Goal: Information Seeking & Learning: Find specific fact

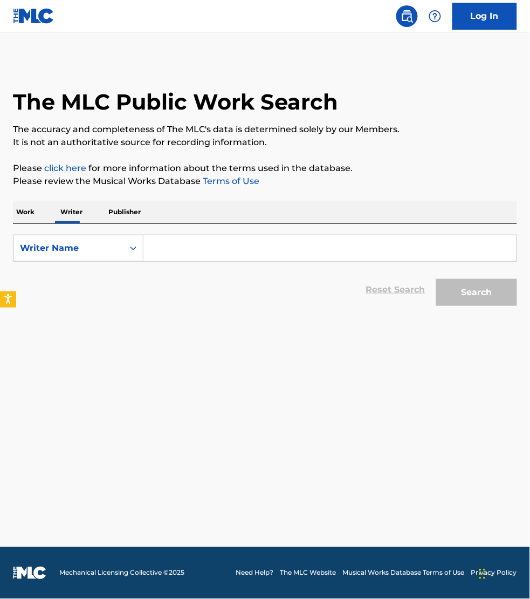
click at [33, 211] on p "Work" at bounding box center [25, 212] width 25 height 23
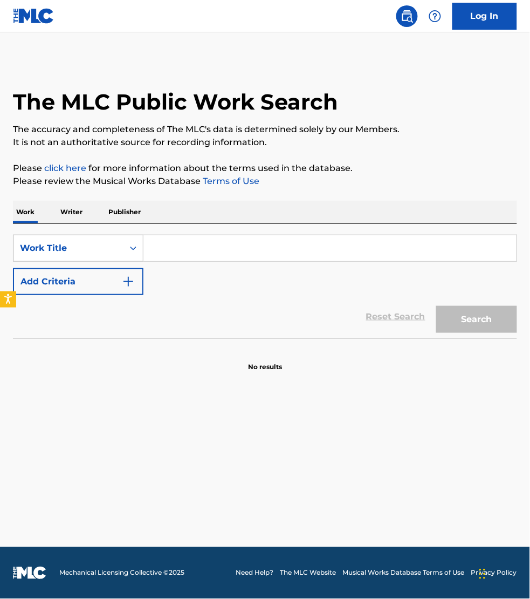
drag, startPoint x: 52, startPoint y: 242, endPoint x: 56, endPoint y: 249, distance: 8.4
click at [52, 243] on div "Work Title" at bounding box center [68, 248] width 97 height 13
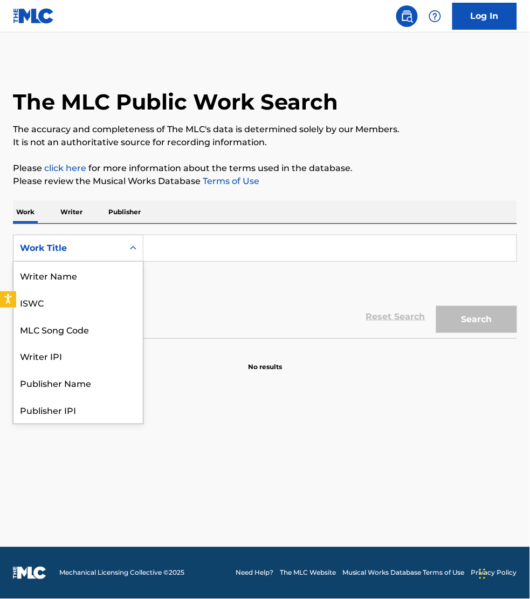
scroll to position [54, 0]
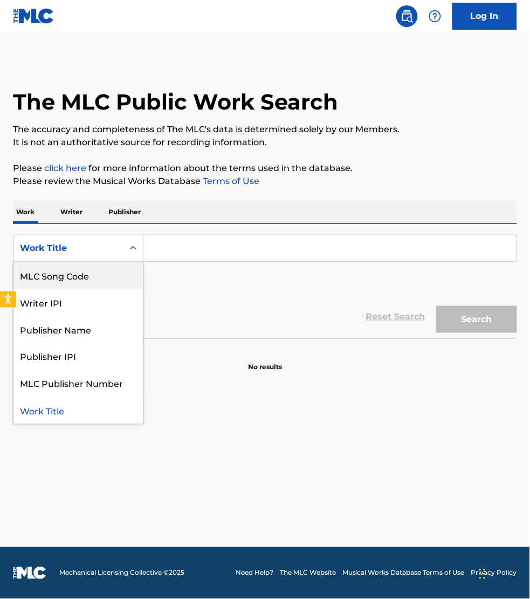
click at [62, 266] on div "MLC Song Code" at bounding box center [78, 275] width 130 height 27
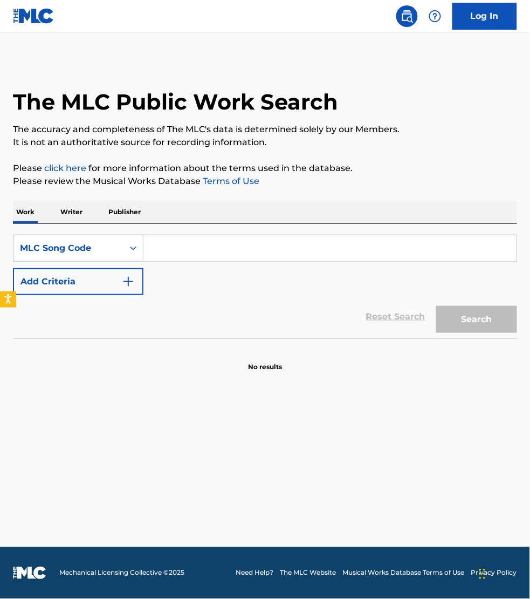
click at [170, 249] on input "Search Form" at bounding box center [330, 248] width 373 height 26
paste input "W59YUR"
type input "W59YUR"
click at [437, 306] on button "Search" at bounding box center [477, 319] width 81 height 27
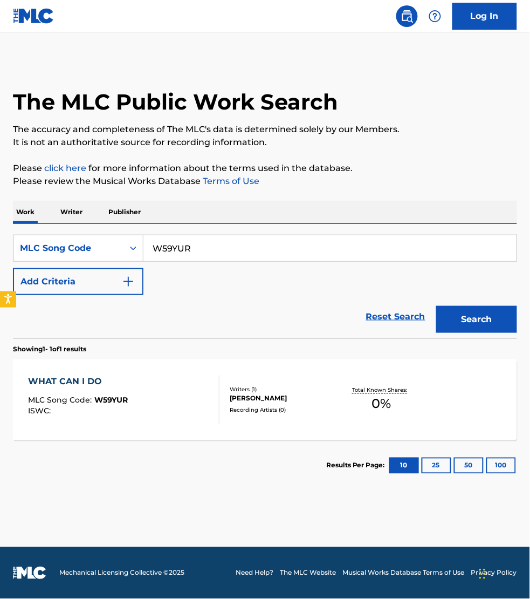
click at [165, 397] on div "WHAT CAN I DO MLC Song Code : W59YUR ISWC :" at bounding box center [124, 400] width 192 height 49
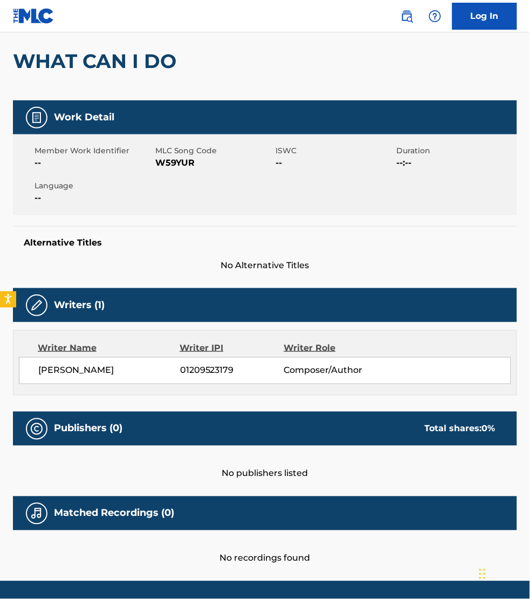
scroll to position [126, 0]
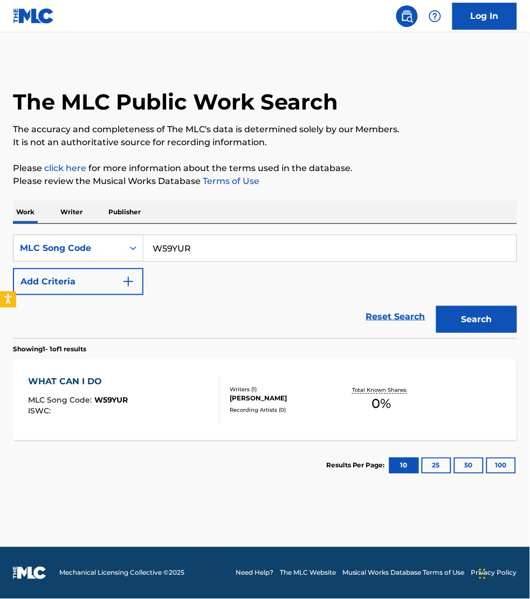
click at [208, 243] on input "W59YUR" at bounding box center [330, 248] width 373 height 26
paste input "HQ6WKY"
type input "HQ6WKY"
click at [437, 306] on button "Search" at bounding box center [477, 319] width 81 height 27
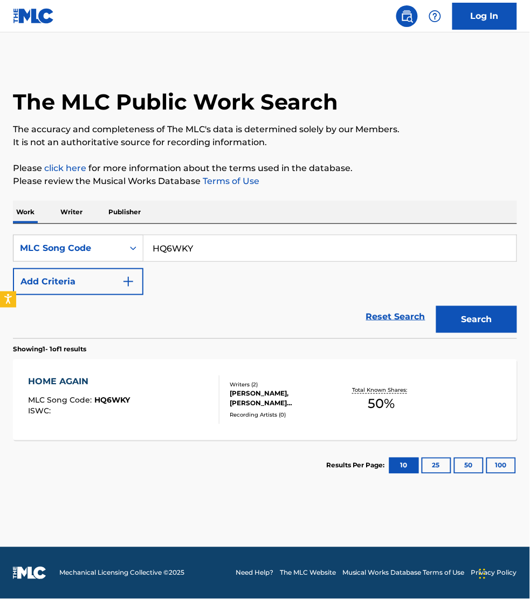
click at [206, 393] on div "HOME AGAIN MLC Song Code : HQ6WKY ISWC :" at bounding box center [124, 400] width 192 height 49
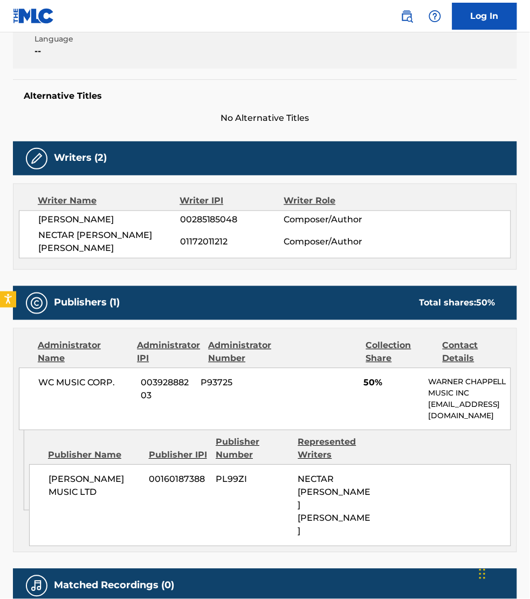
scroll to position [270, 0]
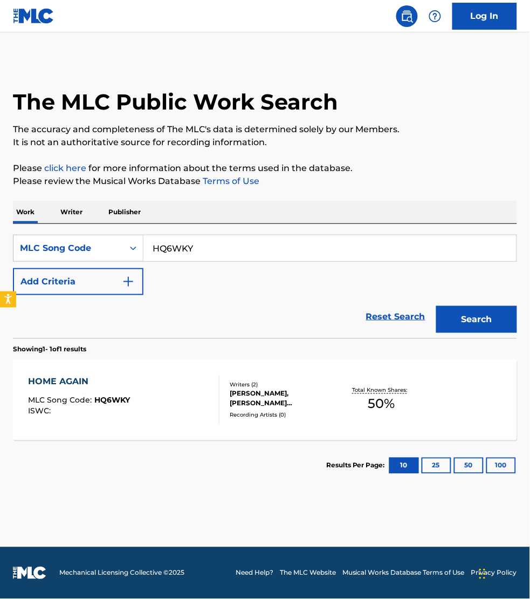
click at [222, 244] on input "HQ6WKY" at bounding box center [330, 248] width 373 height 26
paste input "TX3CSF"
type input "TX3CSF"
click at [437, 306] on button "Search" at bounding box center [477, 319] width 81 height 27
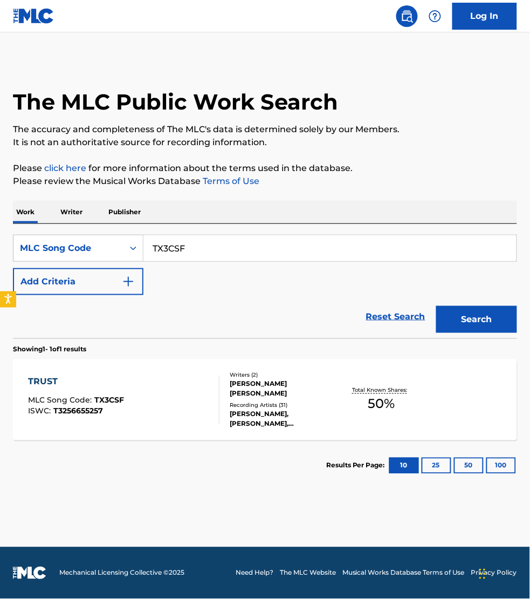
click at [202, 389] on div "TRUST MLC Song Code : TX3CSF ISWC : T3256655257" at bounding box center [124, 400] width 192 height 49
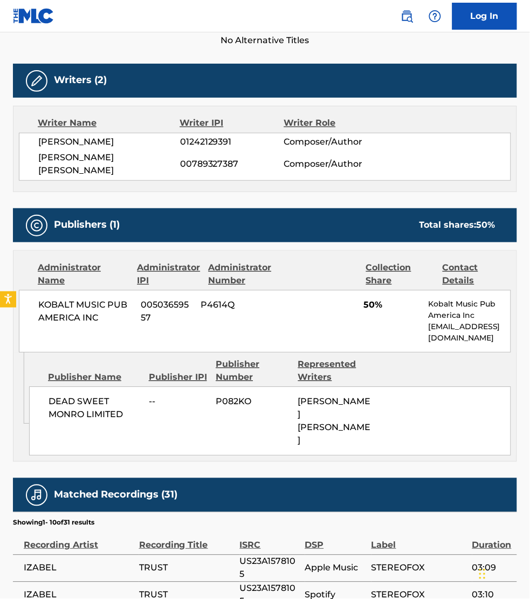
scroll to position [320, 0]
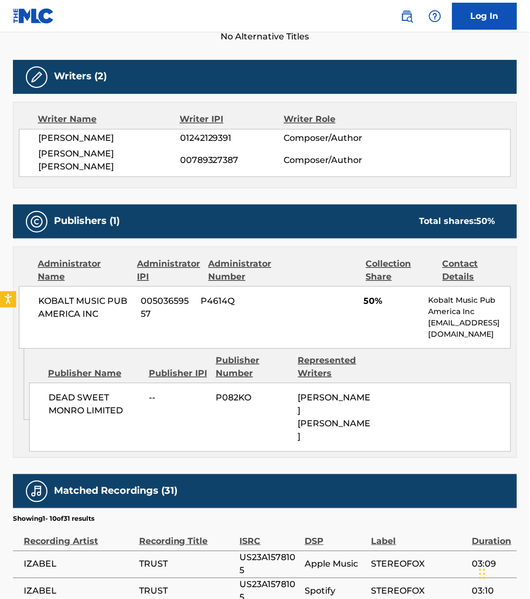
click at [20, 42] on span "No Alternative Titles" at bounding box center [265, 37] width 505 height 13
click at [517, 247] on div "Administrator Name Administrator IPI Administrator Number Collection Share Cont…" at bounding box center [265, 353] width 505 height 212
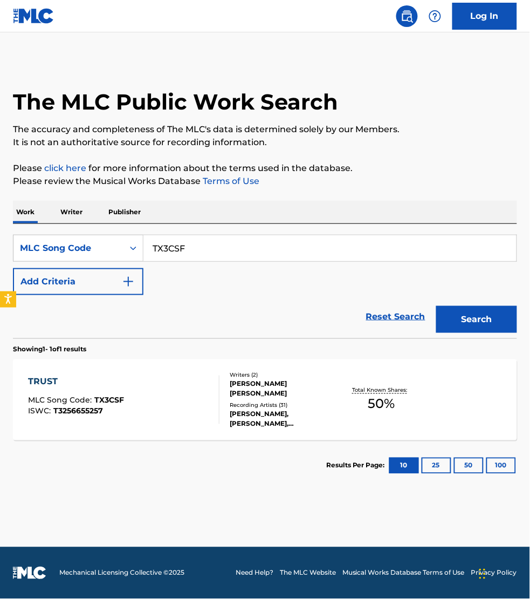
click at [189, 241] on input "TX3CSF" at bounding box center [330, 248] width 373 height 26
paste input "DR2WH4"
type input "DR2WH4"
click at [437, 306] on button "Search" at bounding box center [477, 319] width 81 height 27
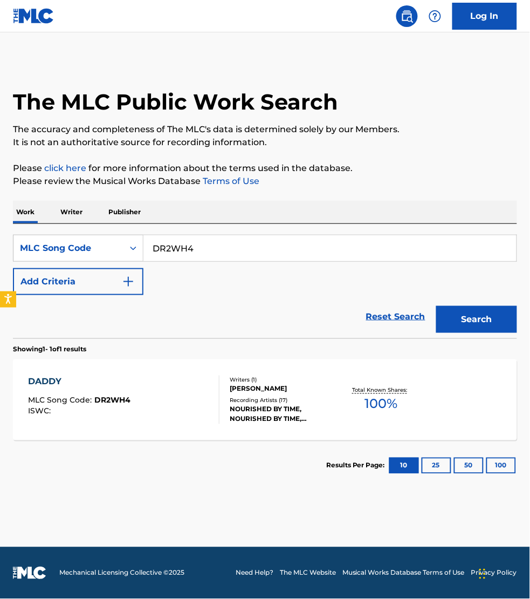
click at [182, 389] on div "DADDY MLC Song Code : DR2WH4 ISWC :" at bounding box center [124, 400] width 192 height 49
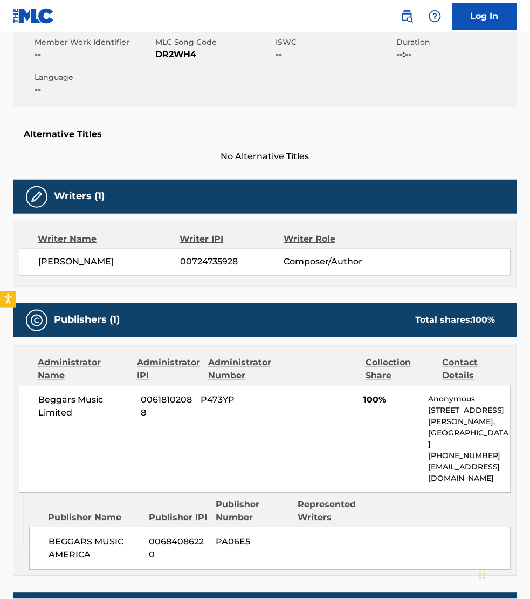
scroll to position [202, 0]
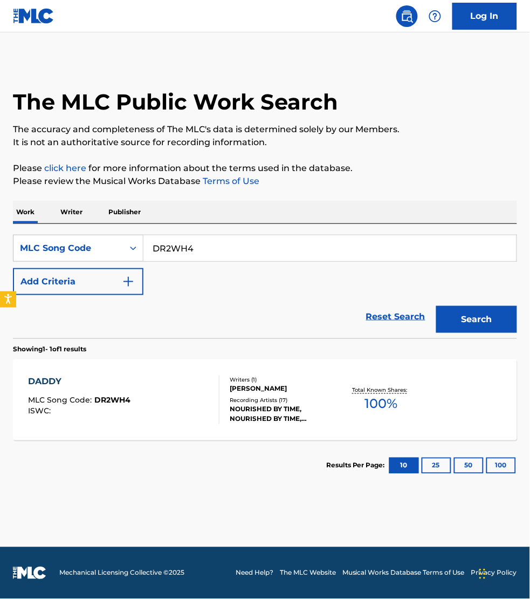
click at [216, 243] on input "DR2WH4" at bounding box center [330, 248] width 373 height 26
paste input "Q8PJL"
type input "DQ8PJL"
click at [437, 306] on button "Search" at bounding box center [477, 319] width 81 height 27
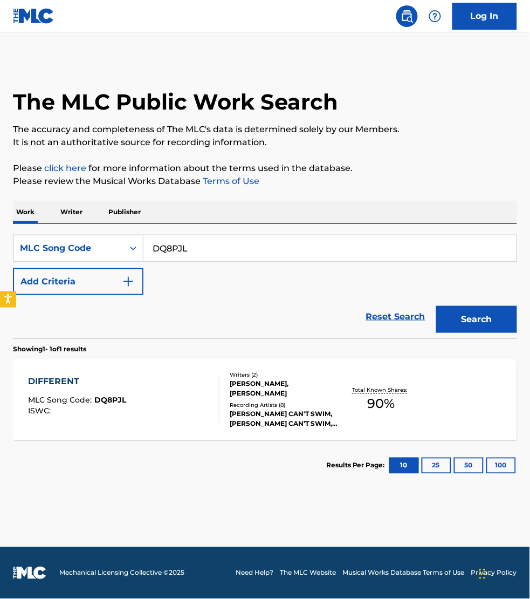
click at [209, 407] on div "DIFFERENT MLC Song Code : DQ8PJL ISWC :" at bounding box center [124, 400] width 192 height 49
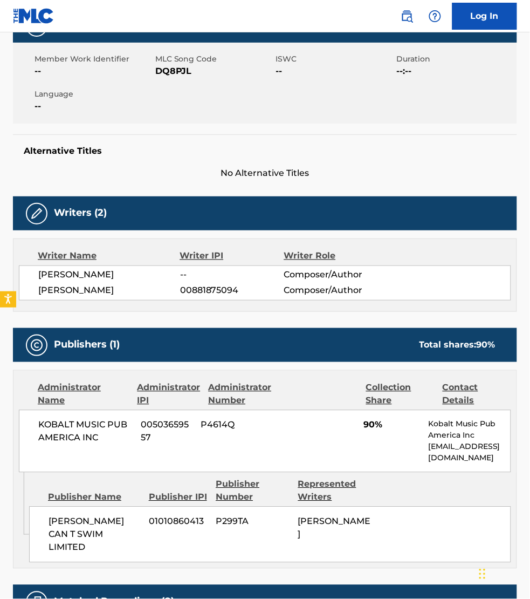
scroll to position [202, 0]
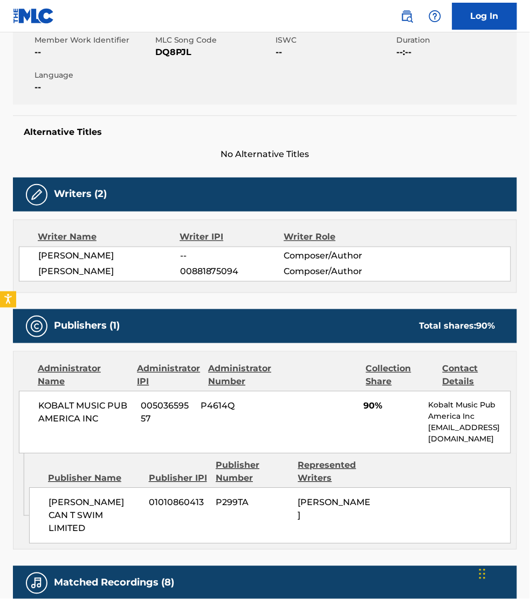
click at [508, 125] on div "Alternative Titles No Alternative Titles" at bounding box center [265, 138] width 505 height 46
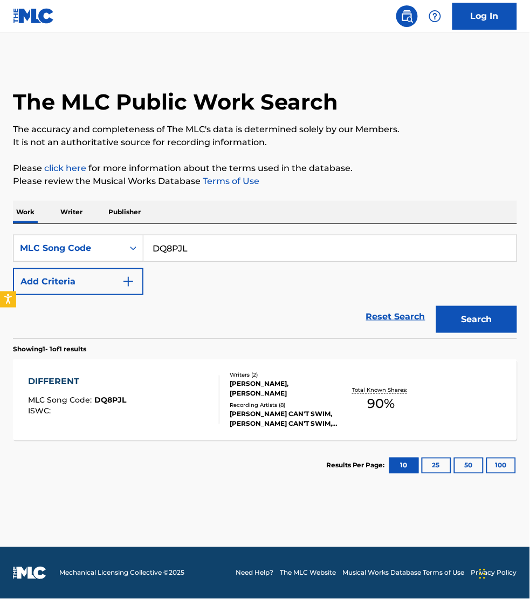
click at [189, 241] on input "DQ8PJL" at bounding box center [330, 248] width 373 height 26
paste input "SB0ZTS"
type input "SB0ZTS"
click at [437, 306] on button "Search" at bounding box center [477, 319] width 81 height 27
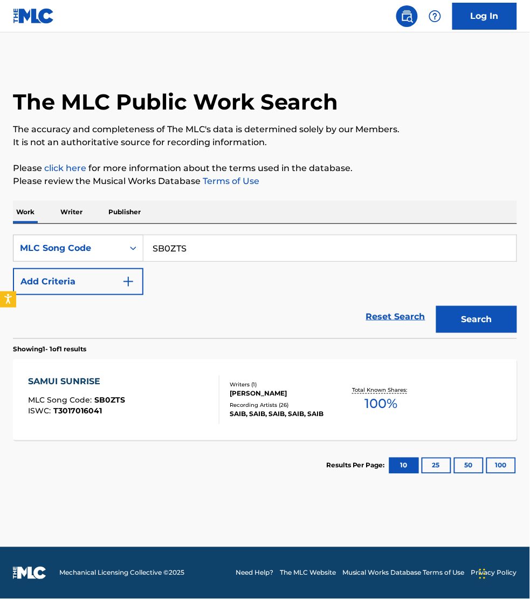
click at [181, 394] on div "SAMUI SUNRISE MLC Song Code : SB0ZTS ISWC : T3017016041" at bounding box center [124, 400] width 192 height 49
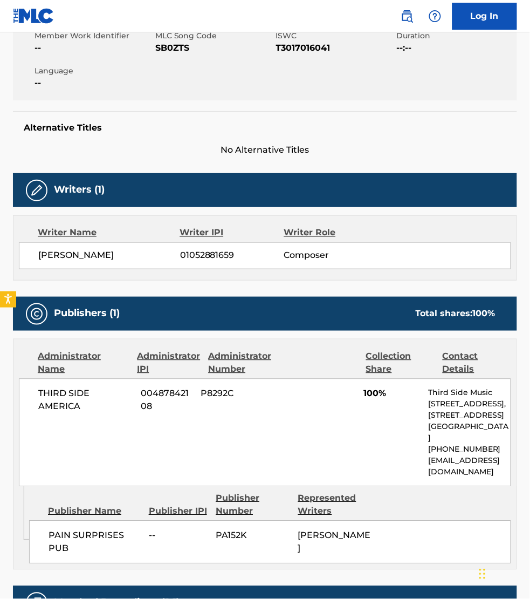
scroll to position [219, 0]
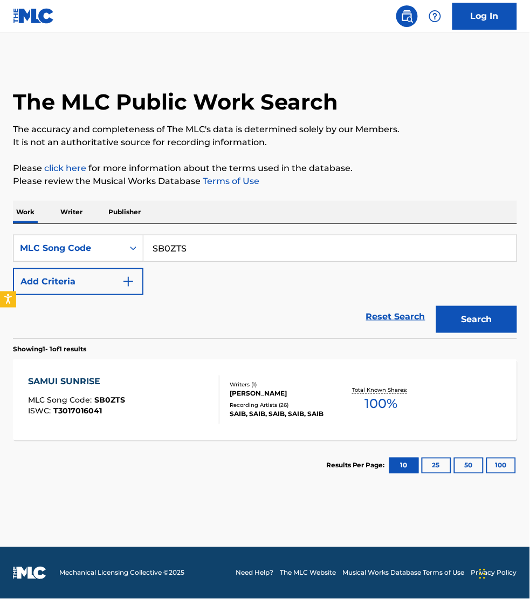
click at [206, 248] on input "SB0ZTS" at bounding box center [330, 248] width 373 height 26
paste input "PE972X"
type input "PE972X"
click at [437, 306] on button "Search" at bounding box center [477, 319] width 81 height 27
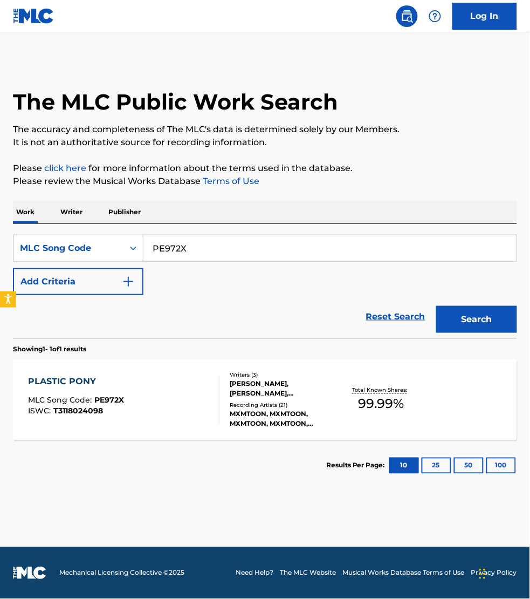
click at [208, 405] on div "PLASTIC PONY MLC Song Code : PE972X ISWC : T3118024098" at bounding box center [124, 400] width 192 height 49
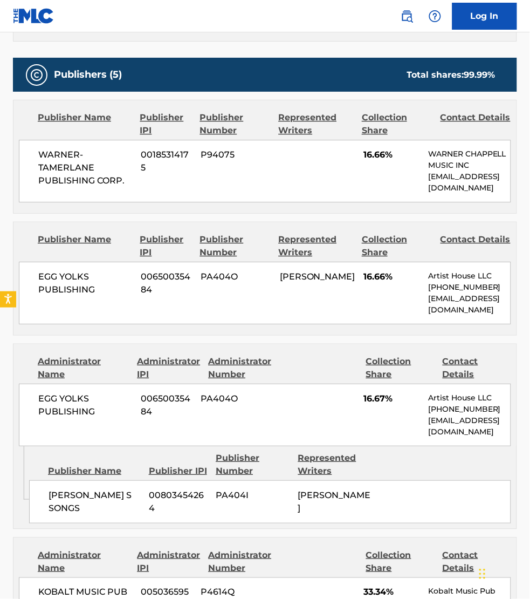
scroll to position [472, 0]
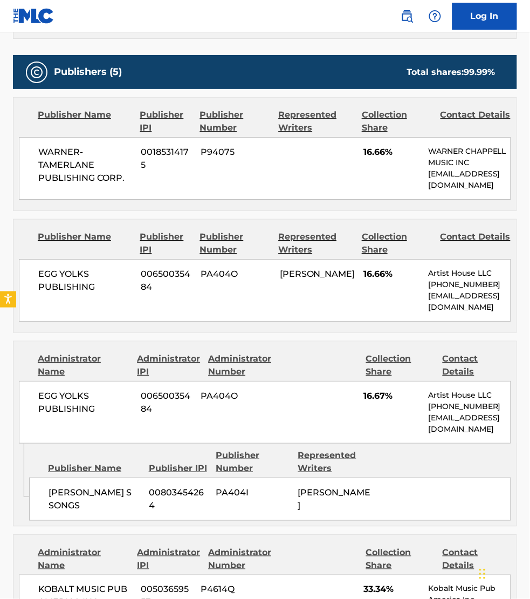
click at [42, 466] on div "Publisher Name Publisher IPI Publisher Number Represented Writers" at bounding box center [270, 462] width 482 height 26
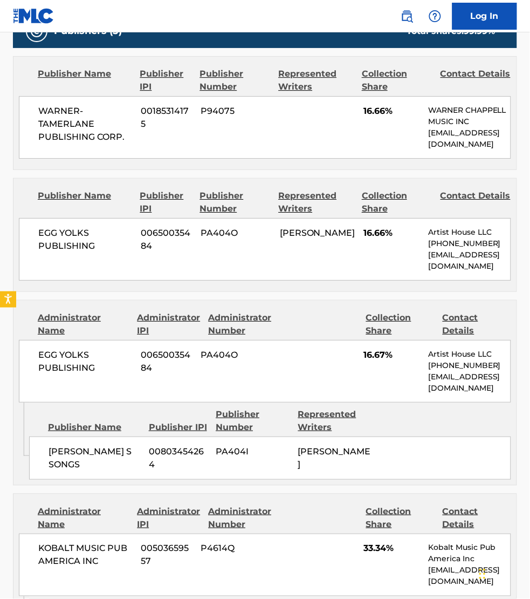
scroll to position [522, 0]
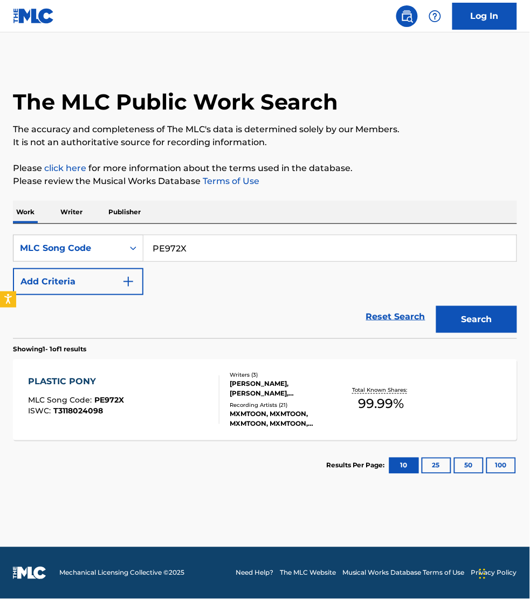
click at [209, 243] on input "PE972X" at bounding box center [330, 248] width 373 height 26
paste input "GB75AO"
type input "GB75AO"
click at [437, 306] on button "Search" at bounding box center [477, 319] width 81 height 27
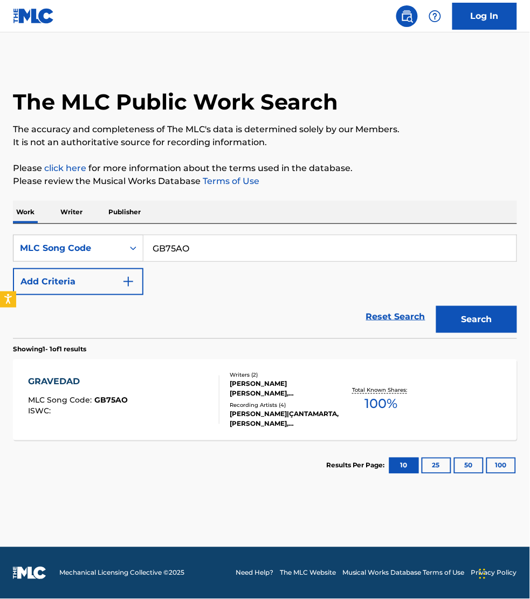
click at [171, 403] on div "GRAVEDAD MLC Song Code : GB75AO ISWC :" at bounding box center [124, 400] width 192 height 49
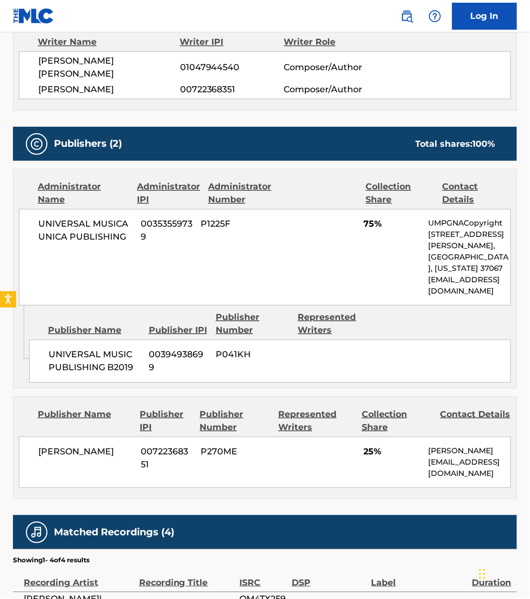
scroll to position [405, 0]
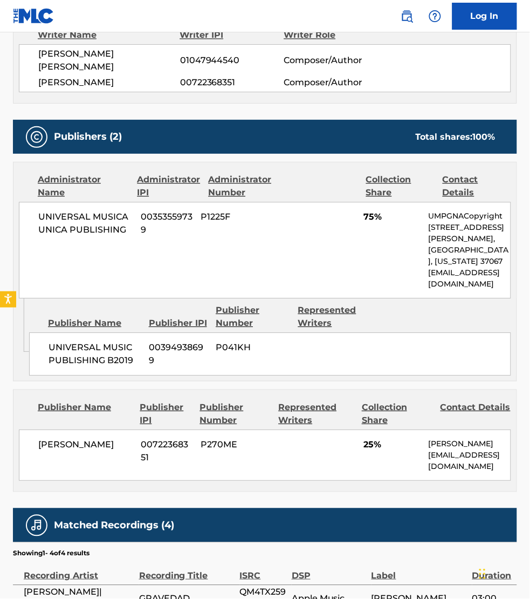
click at [4, 554] on div "< Back to public search results Copy work link GRAVEDAD Work Detail Member Work…" at bounding box center [265, 187] width 530 height 1064
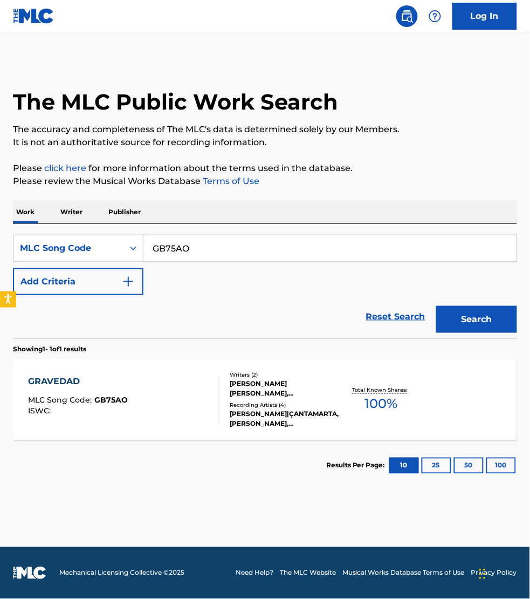
click at [203, 262] on div "GB75AO" at bounding box center [331, 248] width 374 height 27
click at [202, 251] on input "GB75AO" at bounding box center [330, 248] width 373 height 26
paste input "I281V9"
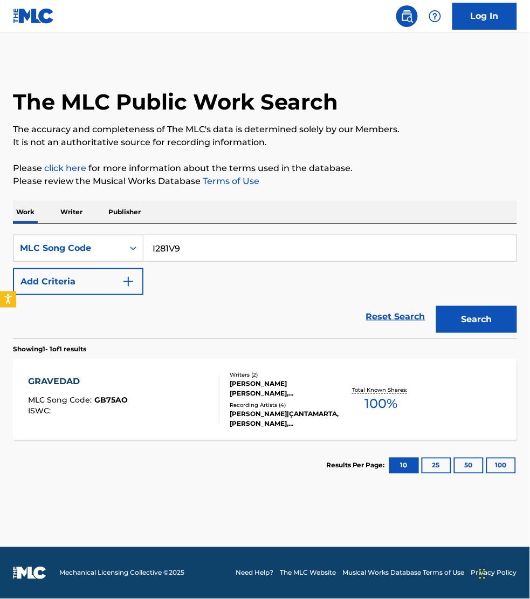
type input "I281V9"
click at [437, 306] on button "Search" at bounding box center [477, 319] width 81 height 27
click at [208, 386] on div "ISLA MLC Song Code : I281V9 ISWC :" at bounding box center [124, 400] width 192 height 49
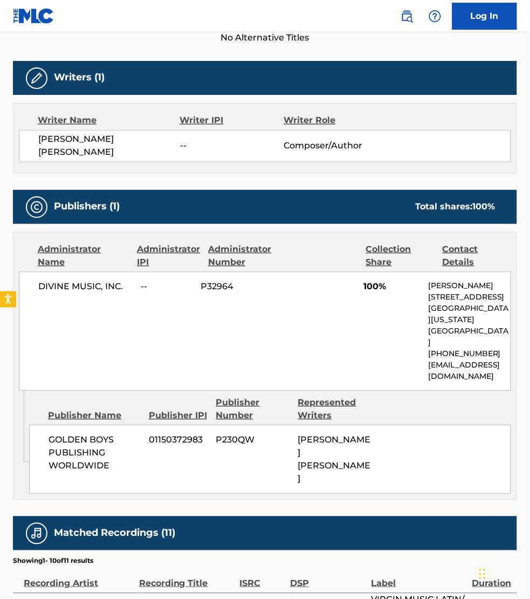
scroll to position [320, 0]
